Goal: Task Accomplishment & Management: Manage account settings

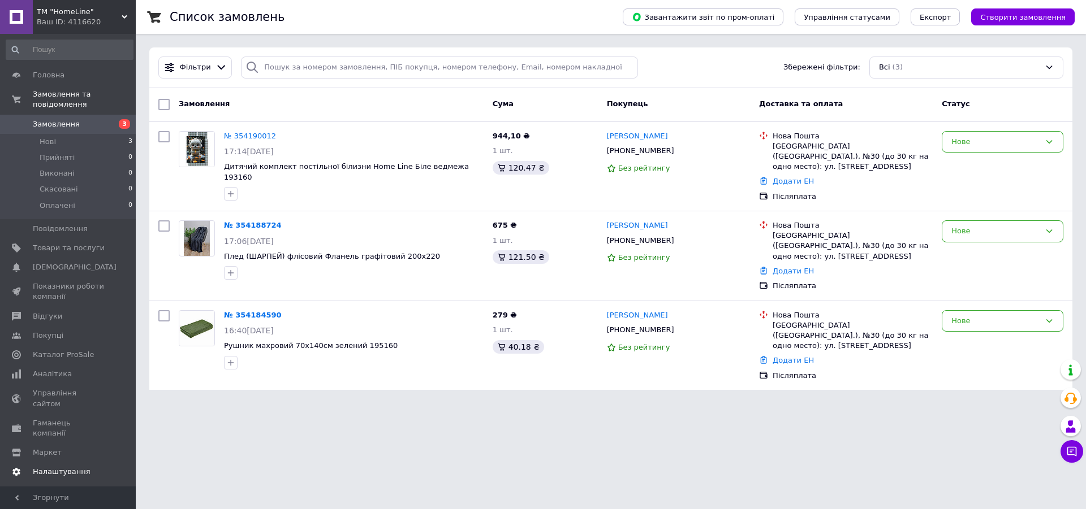
click at [56, 467] on span "Налаштування" at bounding box center [62, 472] width 58 height 10
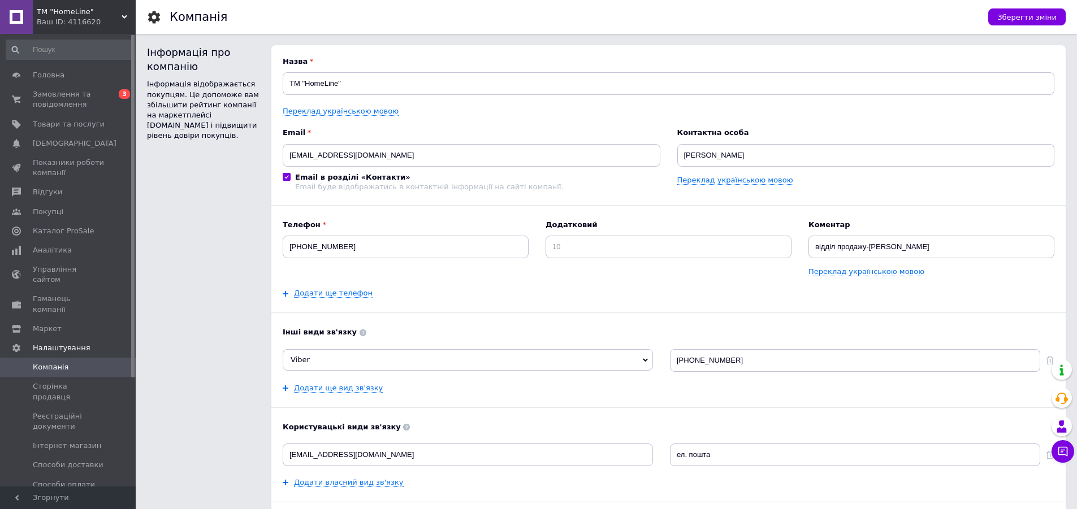
drag, startPoint x: 70, startPoint y: 455, endPoint x: 53, endPoint y: 480, distance: 30.1
click at [69, 480] on span "Способи оплати" at bounding box center [64, 485] width 62 height 10
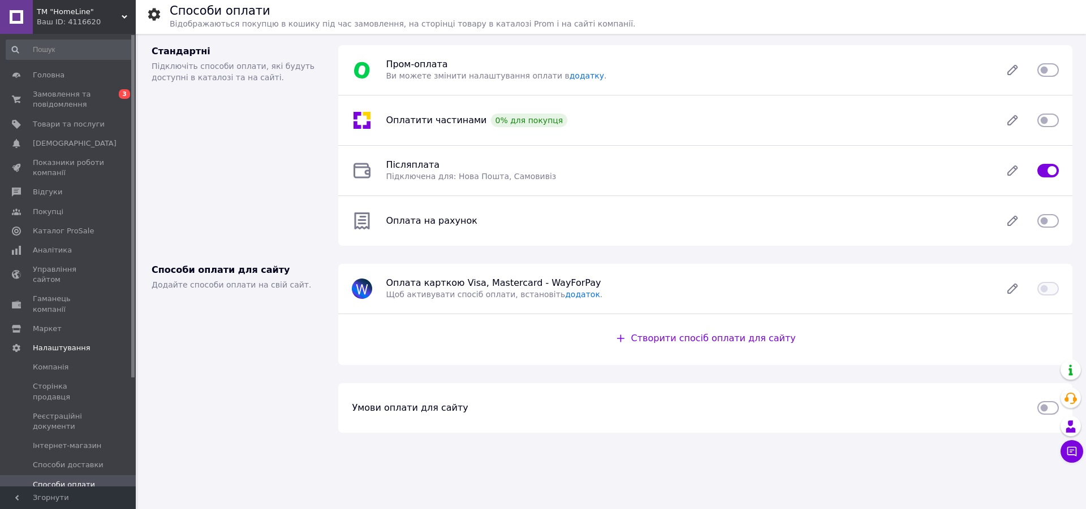
click at [1047, 72] on input "checkbox" at bounding box center [1047, 69] width 21 height 11
checkbox input "true"
click at [1014, 172] on icon at bounding box center [1012, 170] width 9 height 9
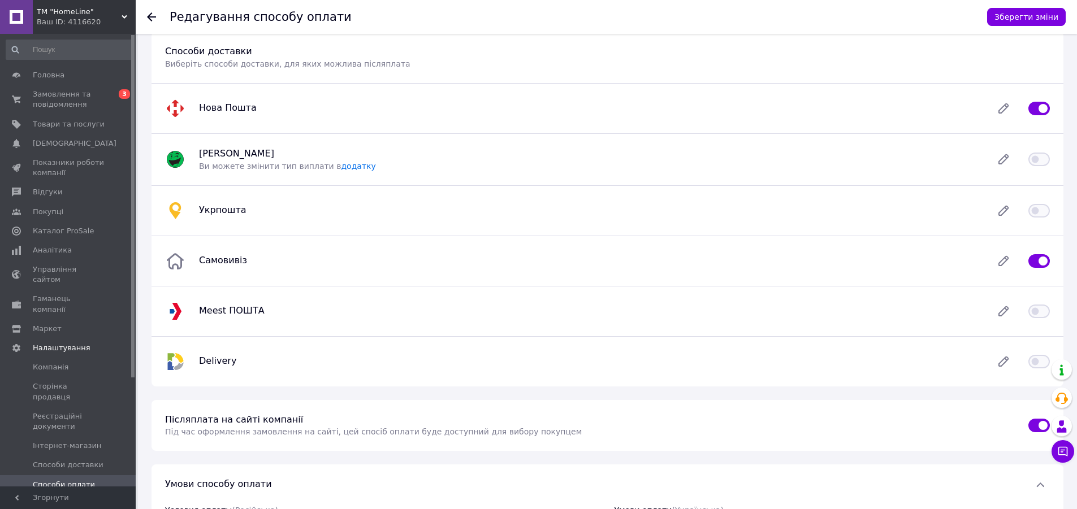
scroll to position [120, 0]
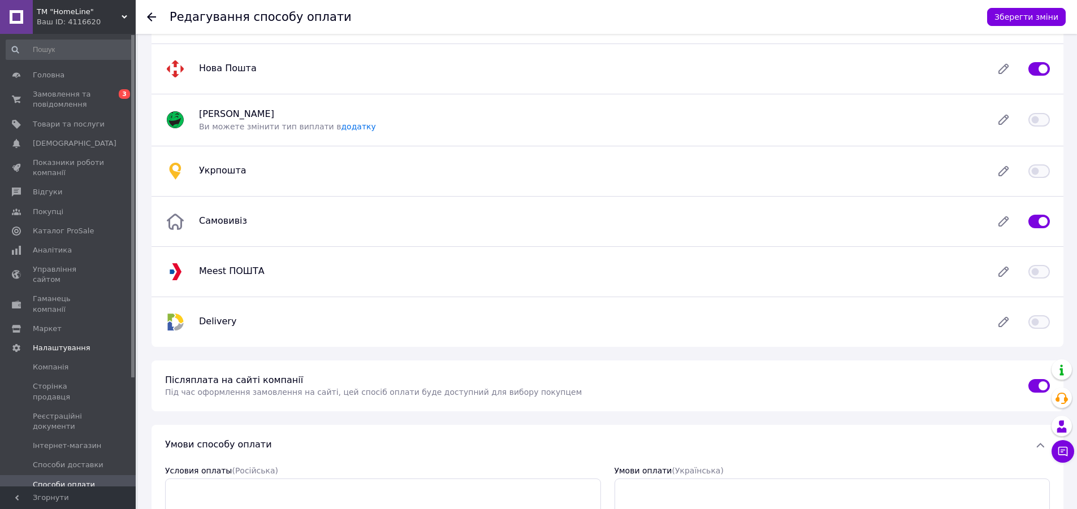
click at [1035, 388] on input "checkbox" at bounding box center [1039, 386] width 21 height 11
checkbox input "false"
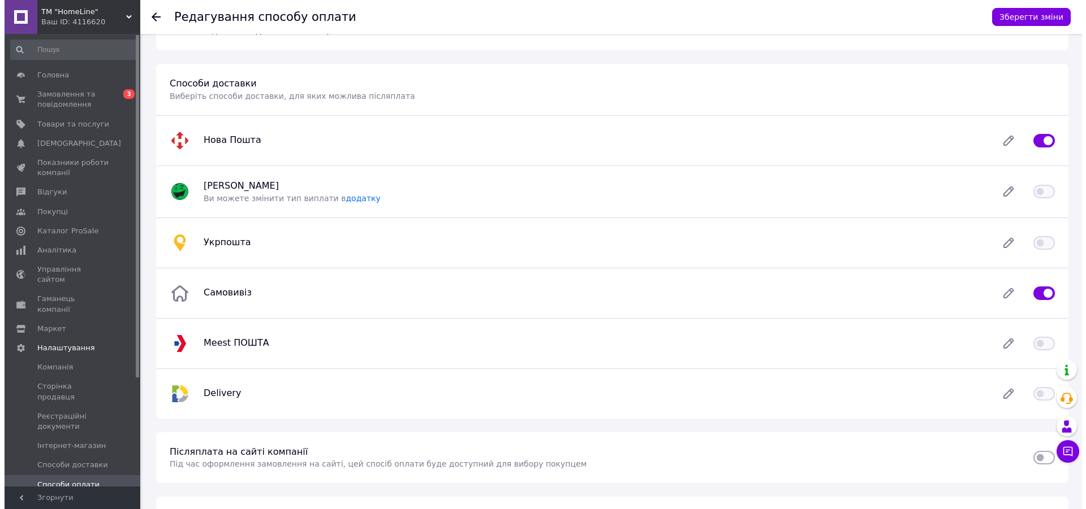
scroll to position [0, 0]
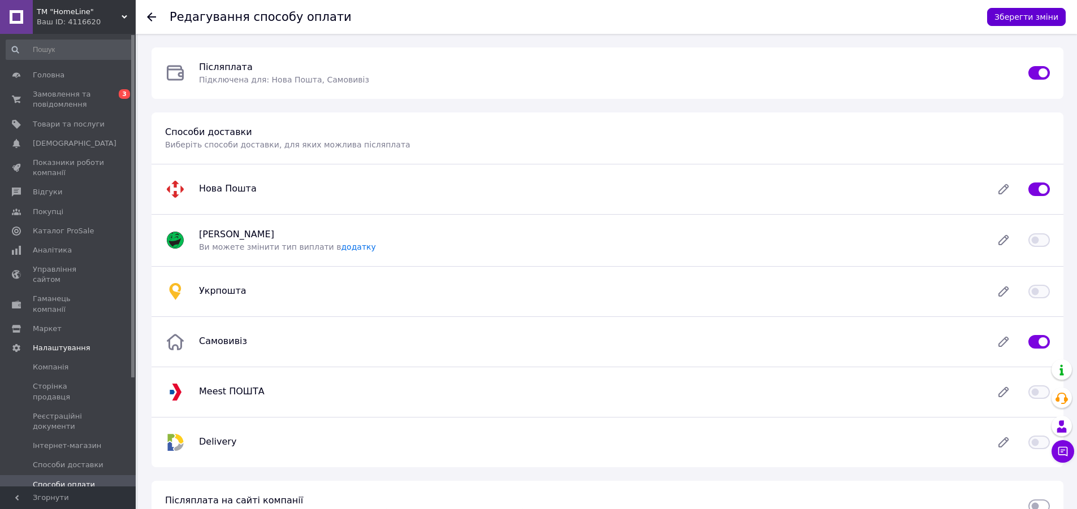
click at [1044, 19] on button "Зберегти зміни" at bounding box center [1026, 17] width 79 height 18
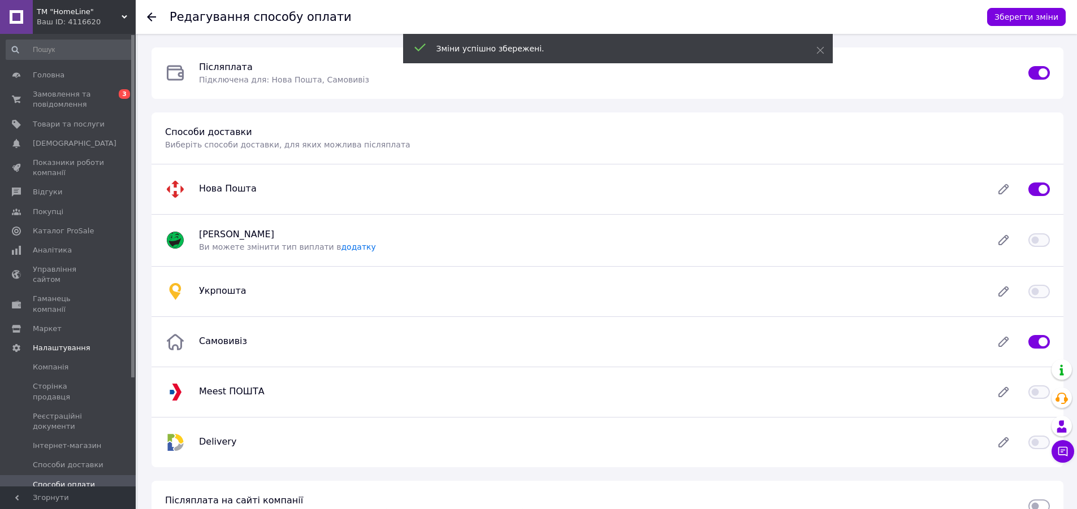
drag, startPoint x: 141, startPoint y: 19, endPoint x: 143, endPoint y: 49, distance: 30.1
click at [140, 19] on div "Редагування способу оплати Зберегти зміни" at bounding box center [606, 17] width 941 height 34
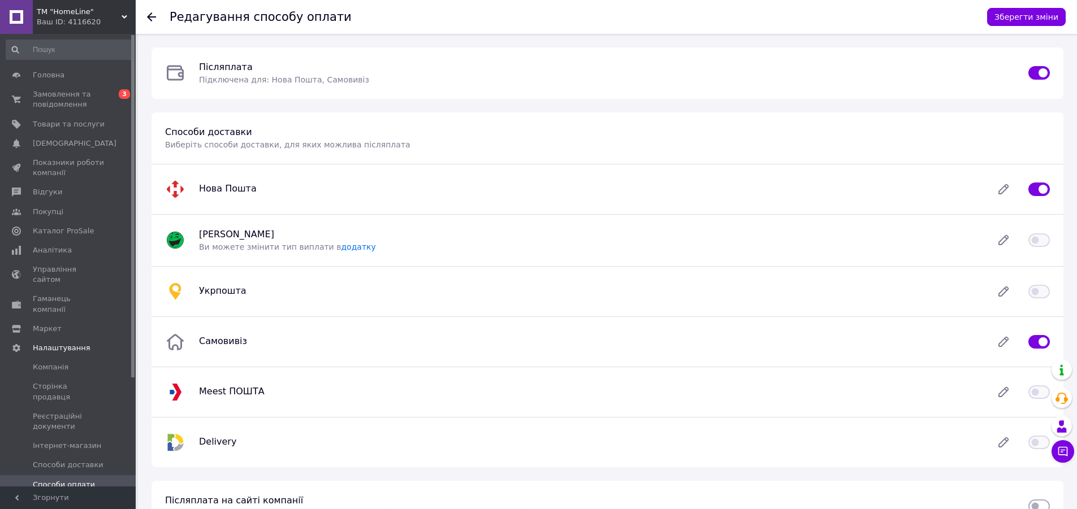
click at [155, 14] on div at bounding box center [158, 17] width 23 height 34
click at [148, 17] on use at bounding box center [151, 16] width 9 height 9
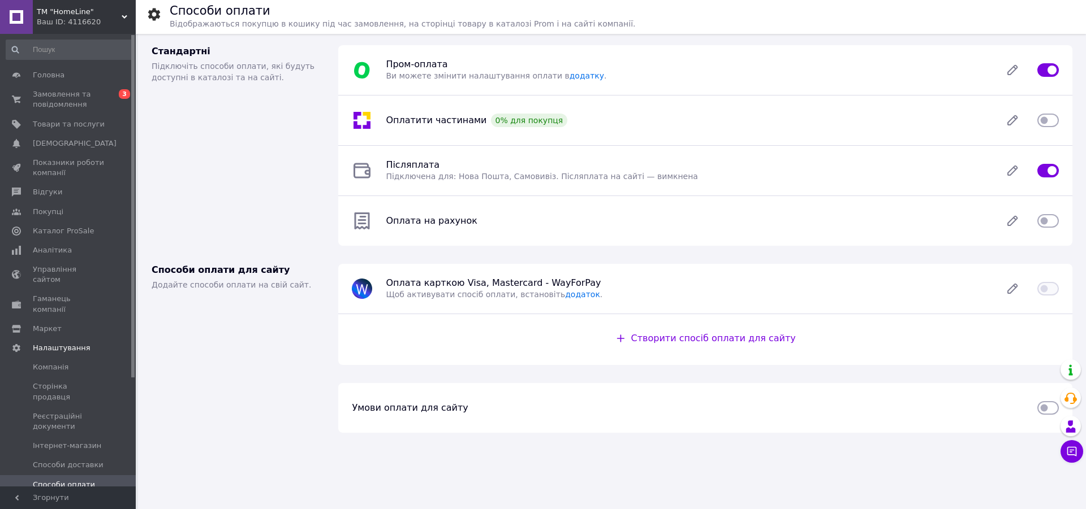
drag, startPoint x: 641, startPoint y: 85, endPoint x: 624, endPoint y: 108, distance: 28.4
click at [641, 86] on div "Пром-оплата   Ви можете змінити налаштування оплати в додатку ." at bounding box center [705, 70] width 734 height 50
click at [1013, 72] on icon at bounding box center [1012, 70] width 23 height 23
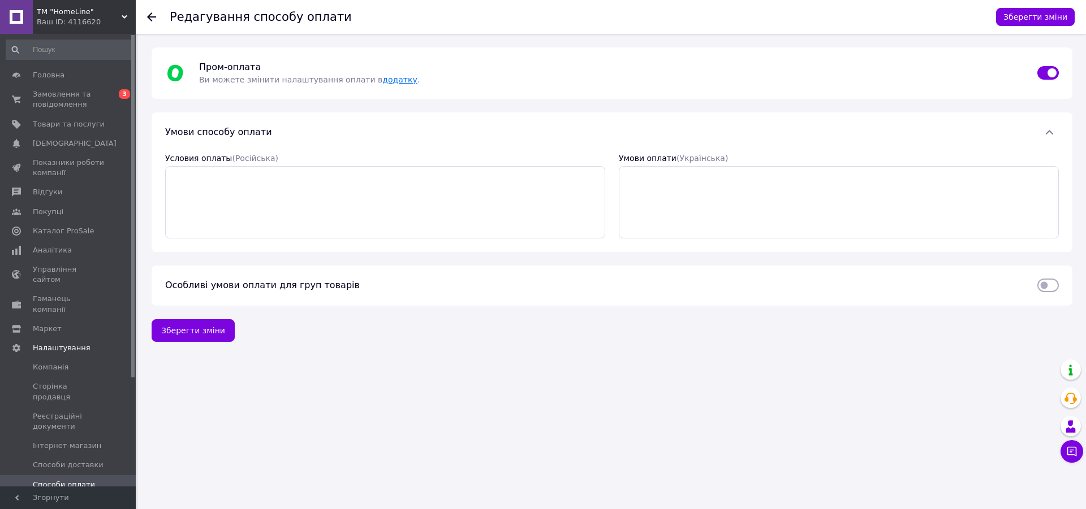
click at [382, 80] on link "додатку" at bounding box center [399, 79] width 34 height 9
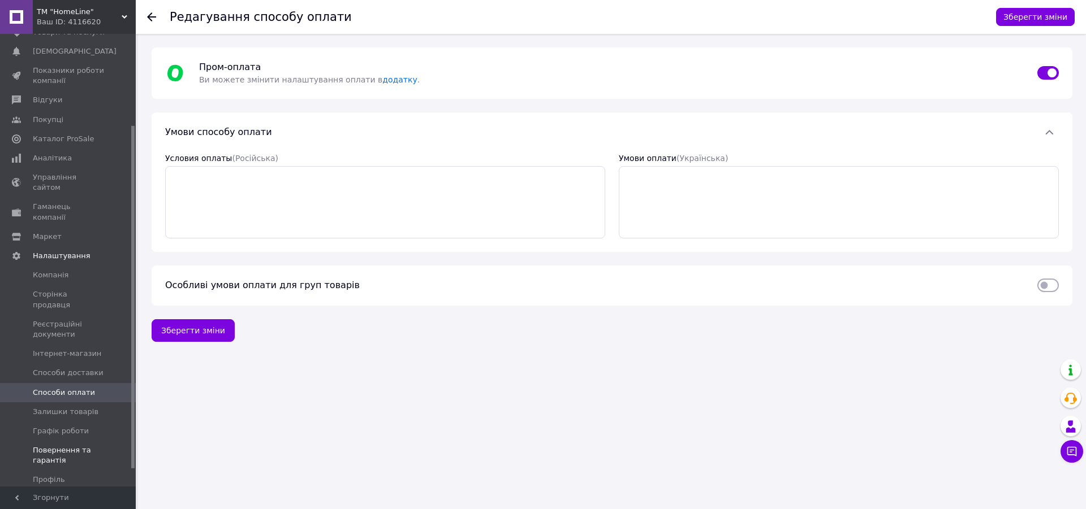
scroll to position [120, 0]
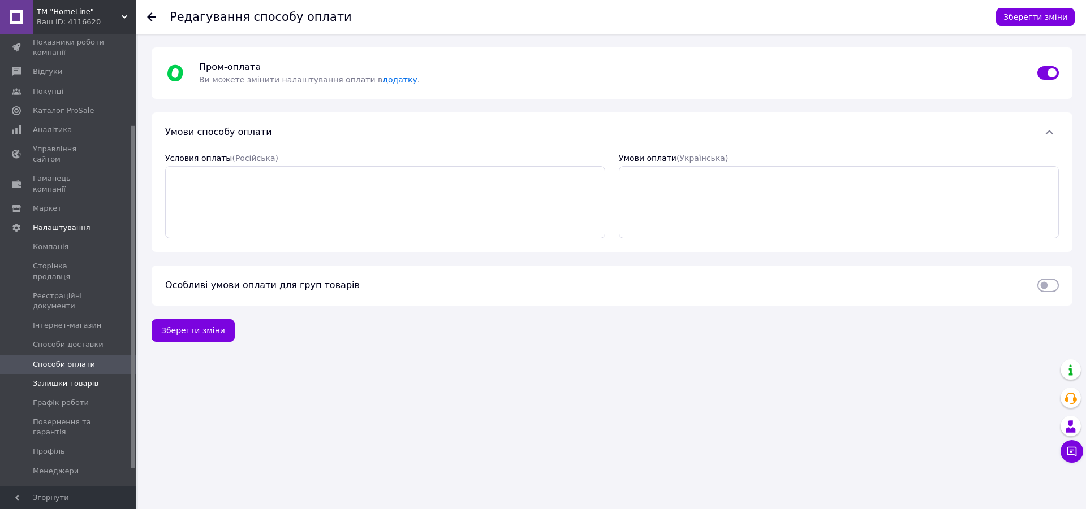
click at [89, 360] on span "Способи оплати" at bounding box center [69, 365] width 72 height 10
drag, startPoint x: 148, startPoint y: 16, endPoint x: 127, endPoint y: 329, distance: 313.9
click at [141, 25] on div "Редагування способу оплати Зберегти зміни" at bounding box center [611, 17] width 950 height 34
